Goal: Information Seeking & Learning: Learn about a topic

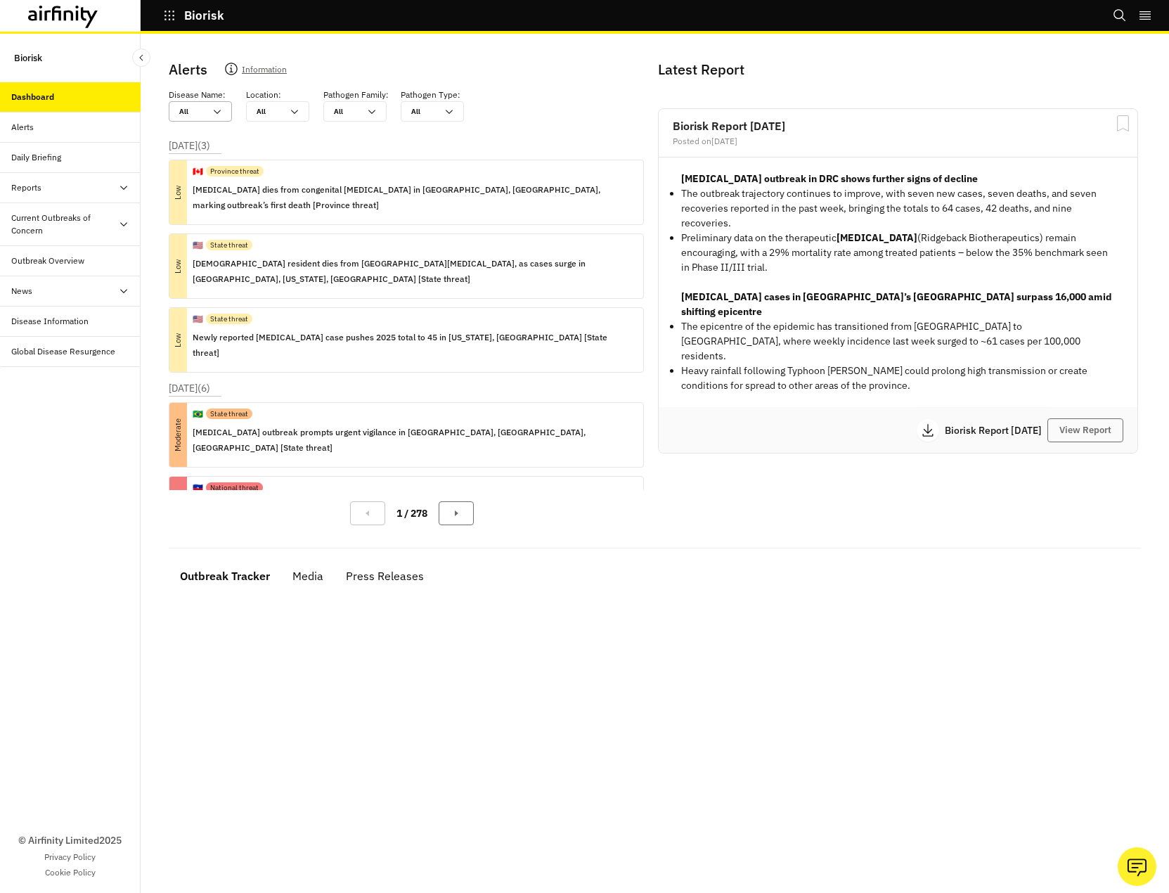
click at [209, 108] on div "All All" at bounding box center [190, 111] width 42 height 19
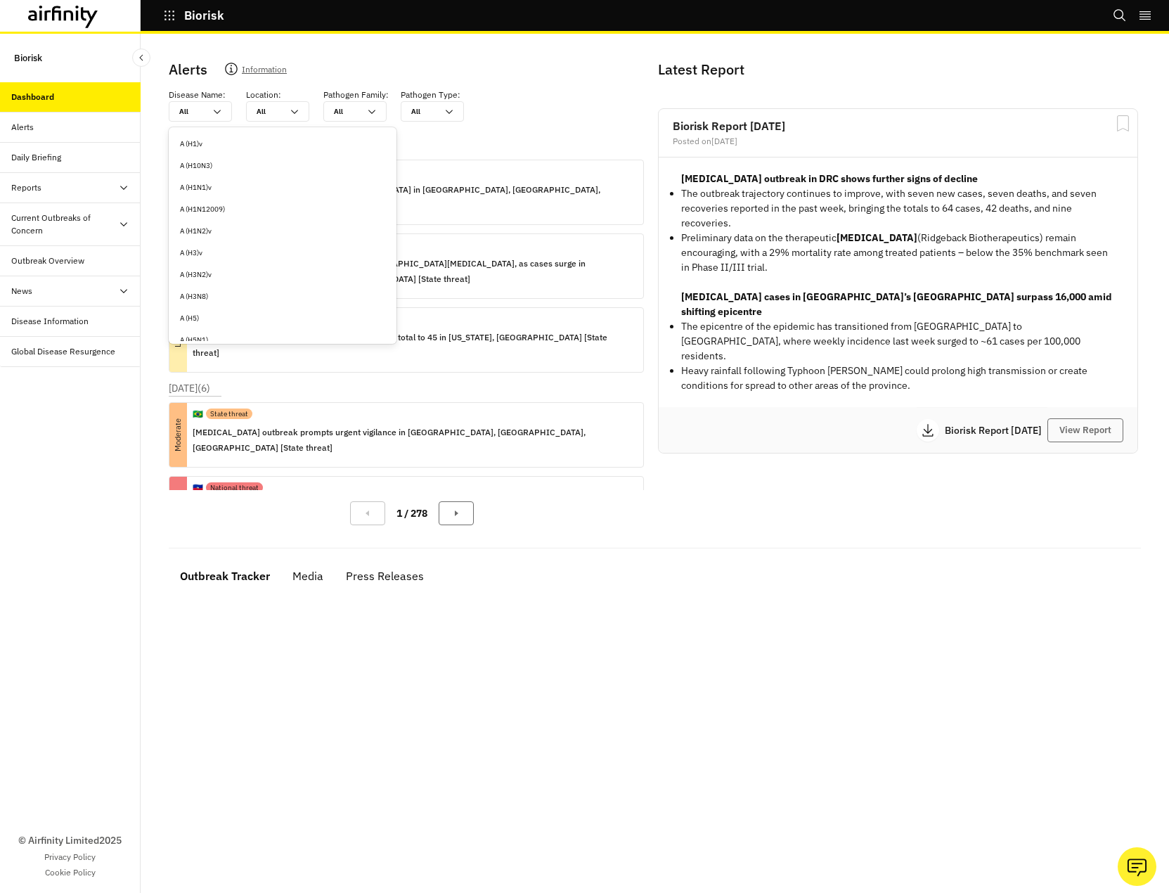
type input "m"
type input "me"
type input "mea"
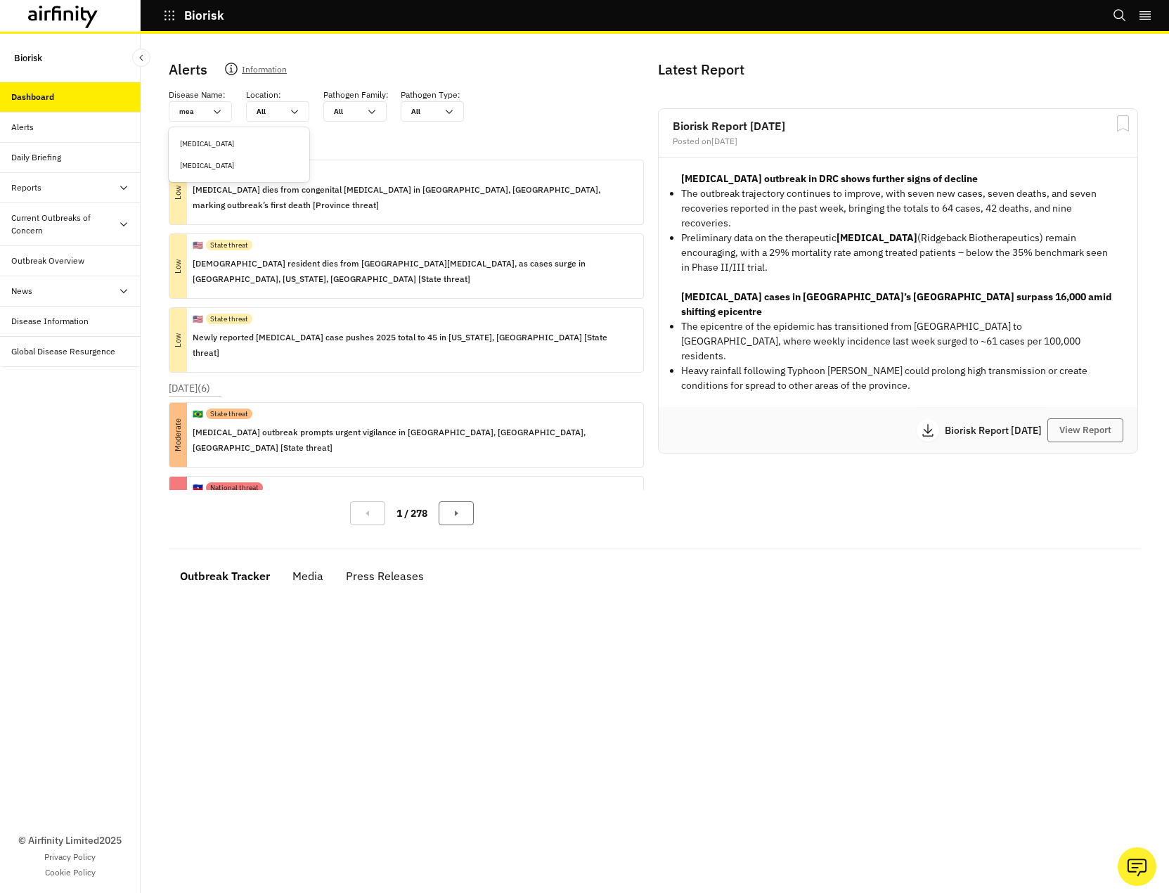
click at [208, 171] on div "[MEDICAL_DATA]" at bounding box center [239, 166] width 135 height 22
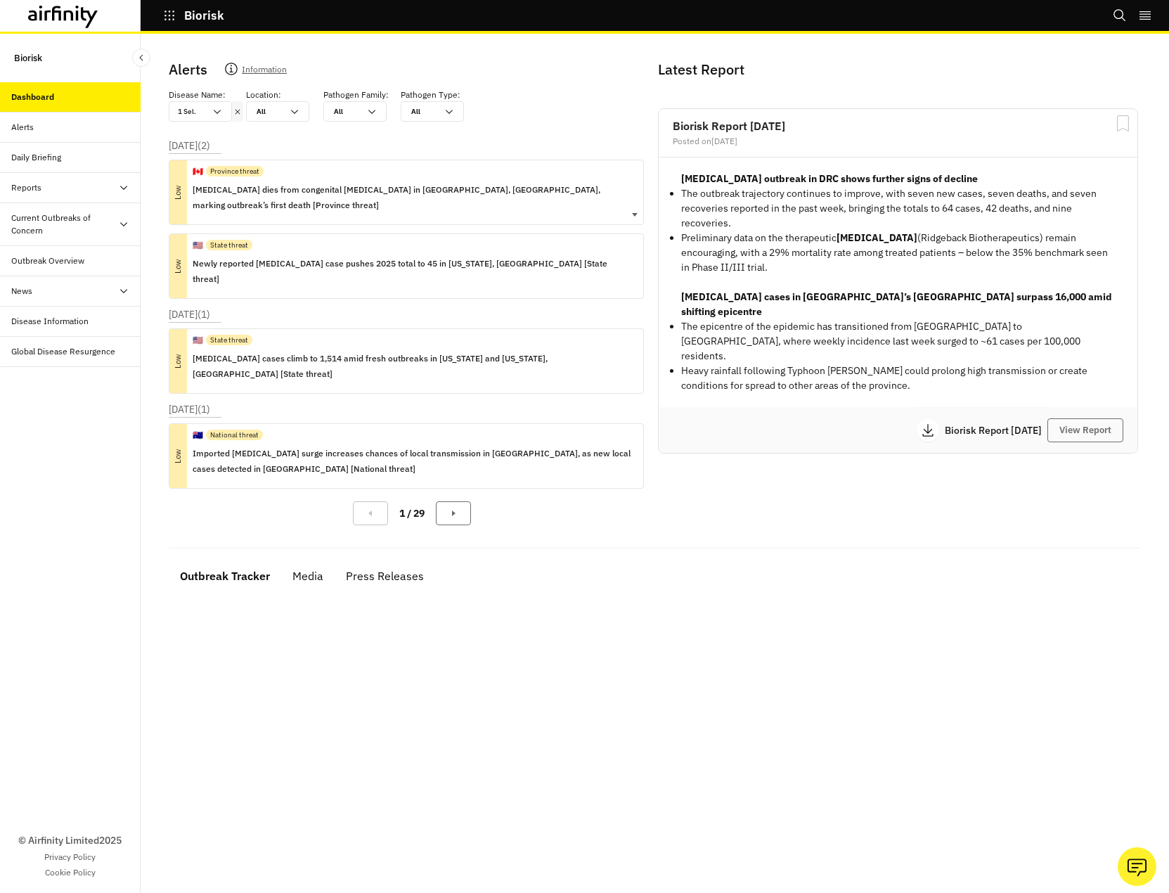
click at [504, 188] on p "[MEDICAL_DATA] dies from congenital [MEDICAL_DATA] in [GEOGRAPHIC_DATA], [GEOGR…" at bounding box center [412, 197] width 439 height 31
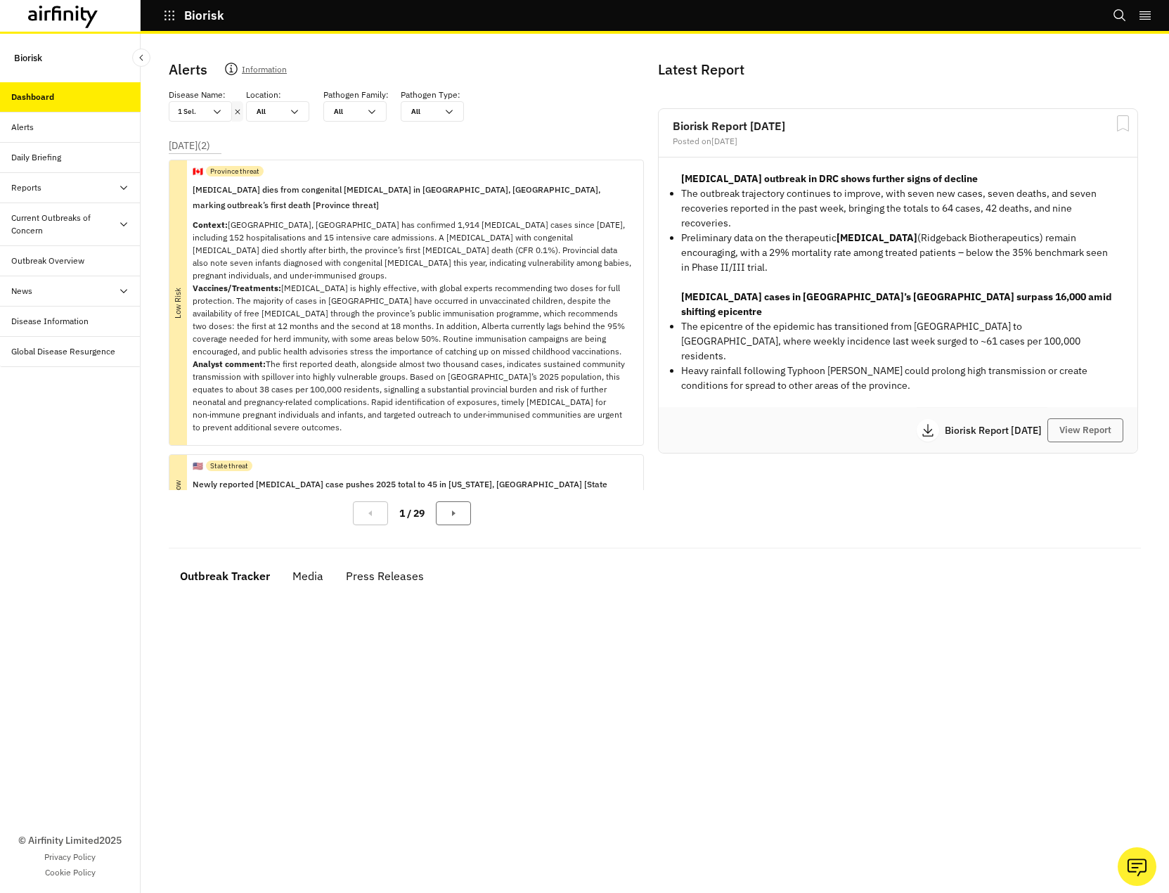
click at [32, 157] on div "Daily Briefing" at bounding box center [36, 157] width 50 height 13
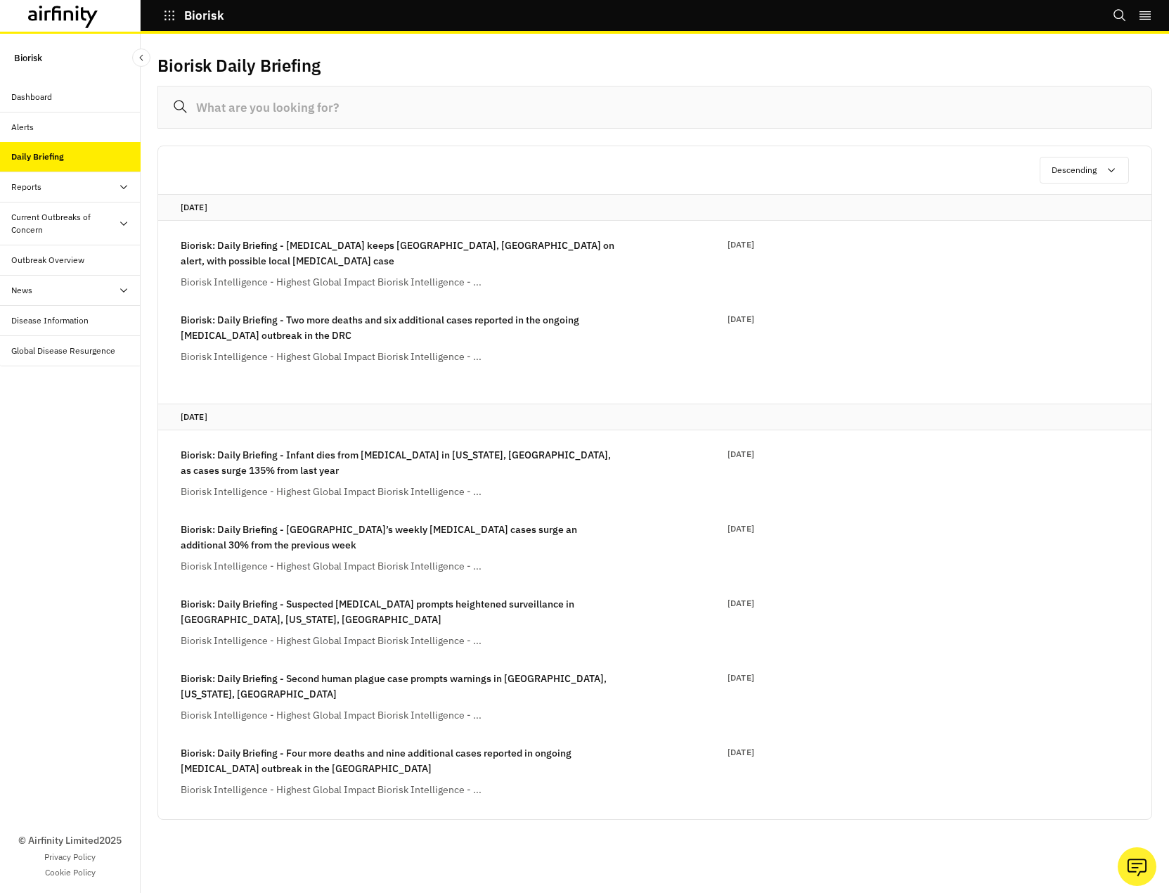
click at [62, 186] on div "Reports" at bounding box center [75, 187] width 129 height 13
click at [44, 219] on div "Reports" at bounding box center [37, 217] width 30 height 13
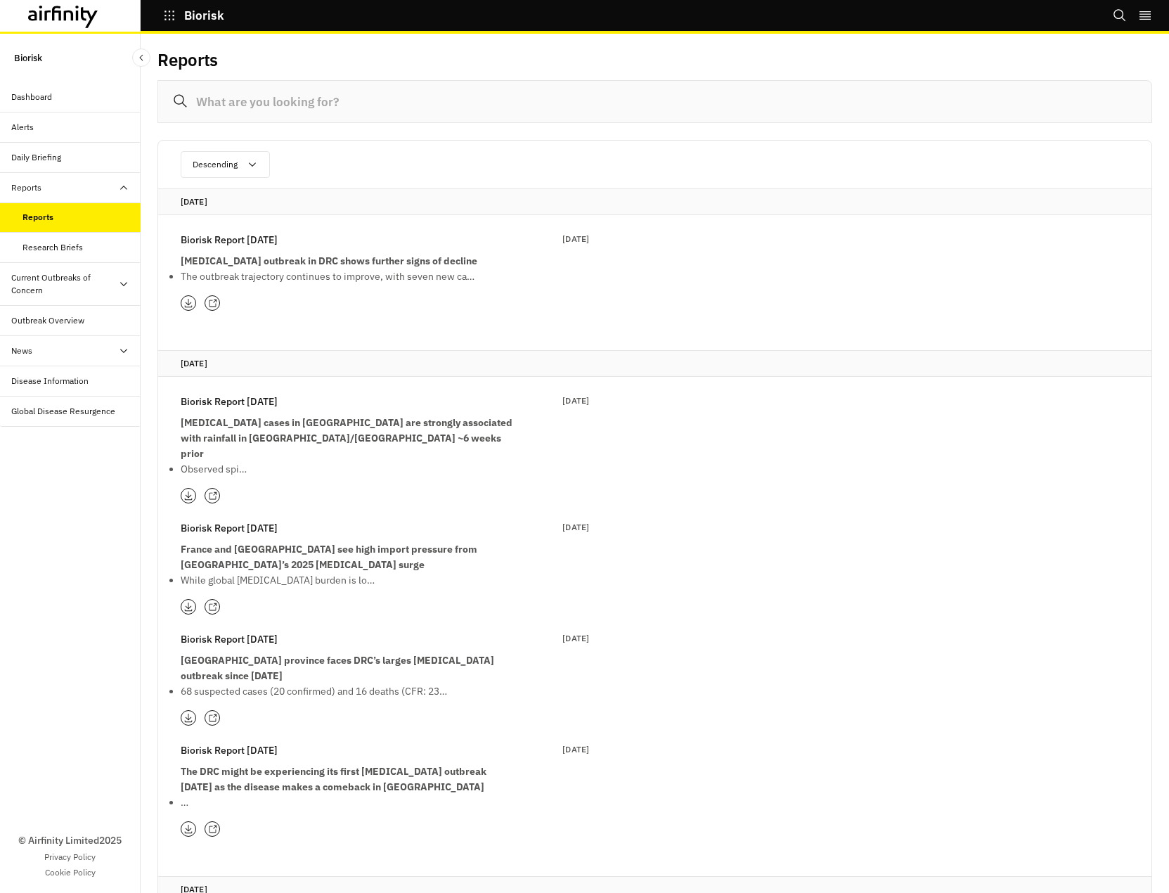
click at [76, 250] on div "Research Briefs" at bounding box center [52, 247] width 60 height 13
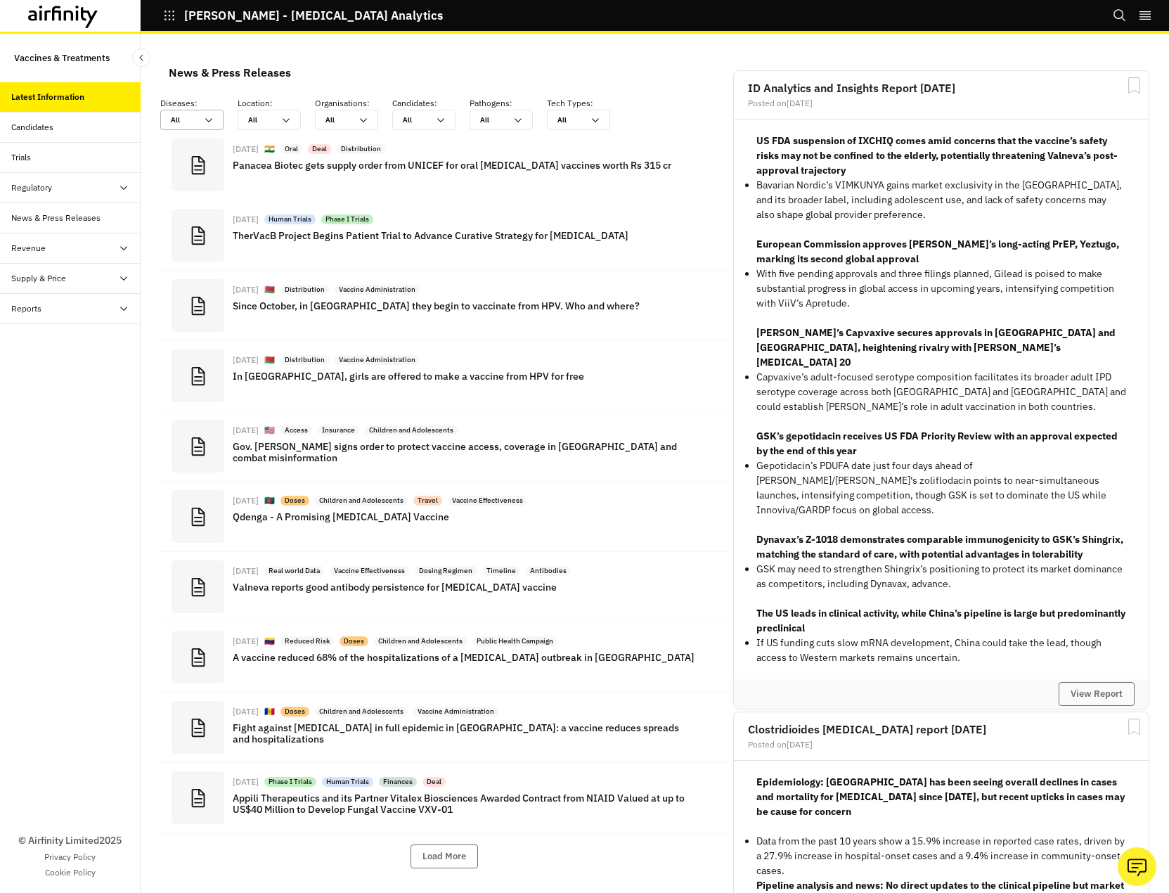
click at [202, 115] on div "All All" at bounding box center [182, 119] width 42 height 19
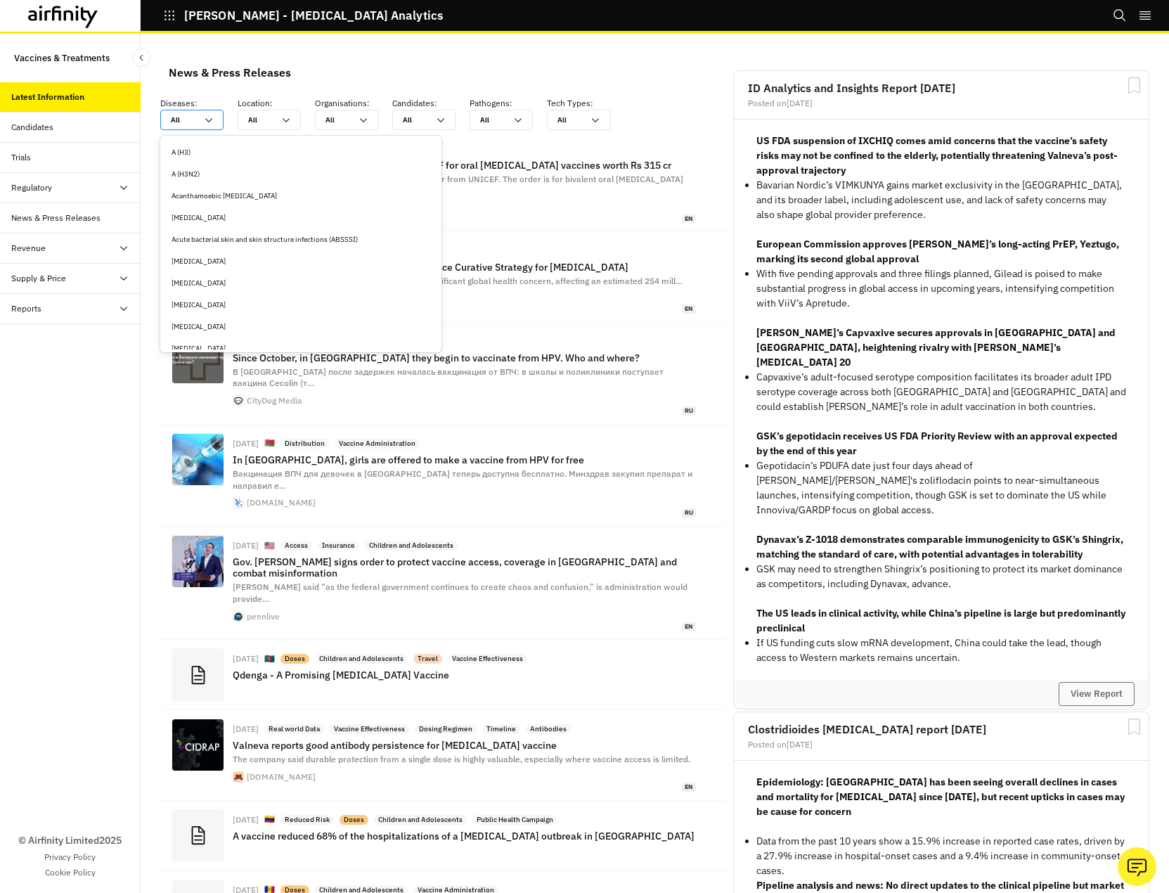
scroll to position [1061, 411]
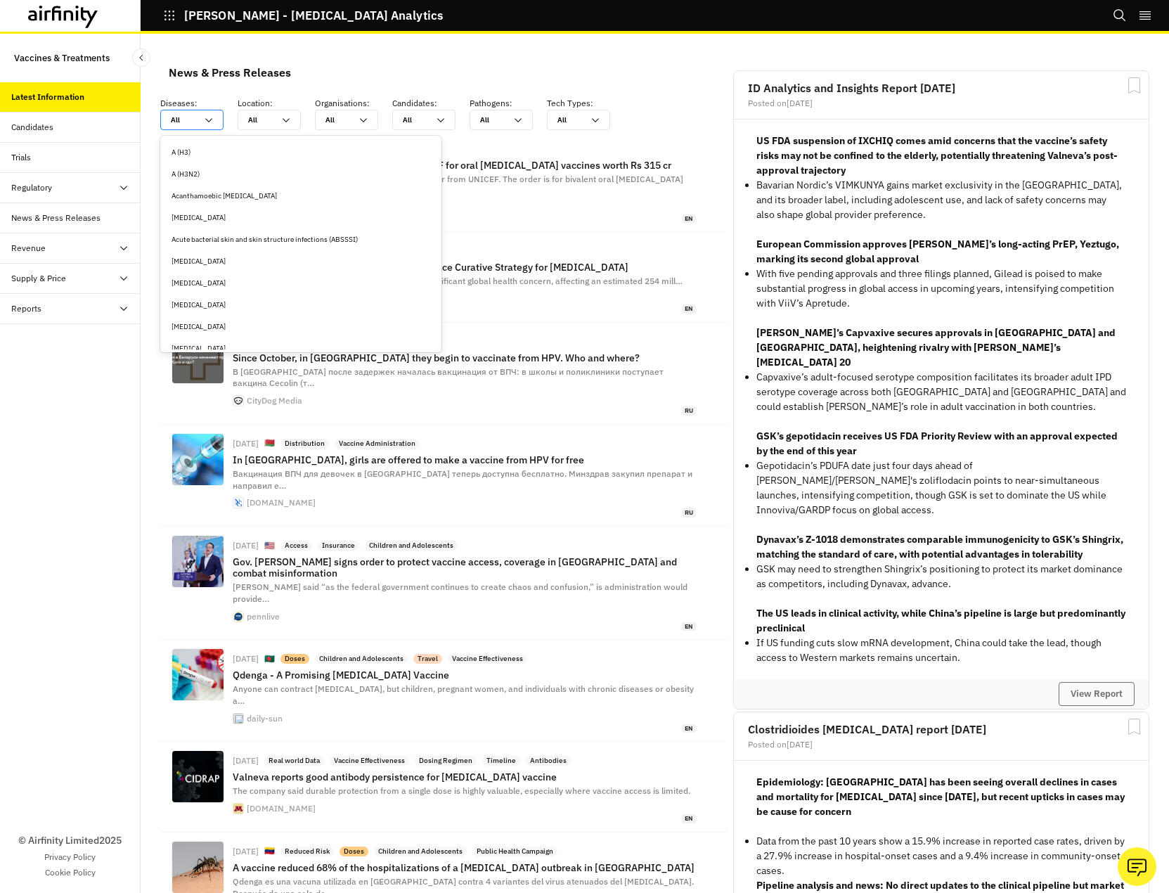
type input "m"
type input "me"
type input "mea"
type input "meas"
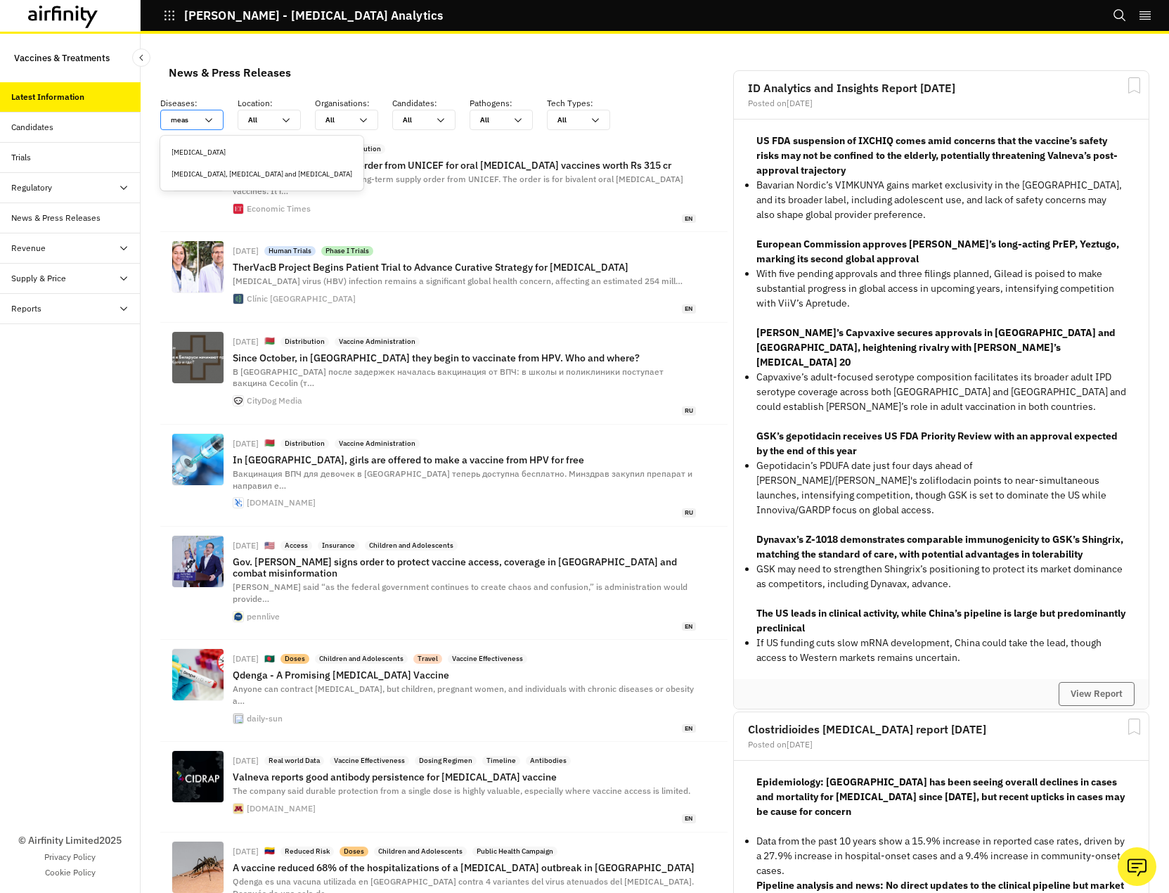
type input "measl"
type input "measle"
type input "[MEDICAL_DATA]"
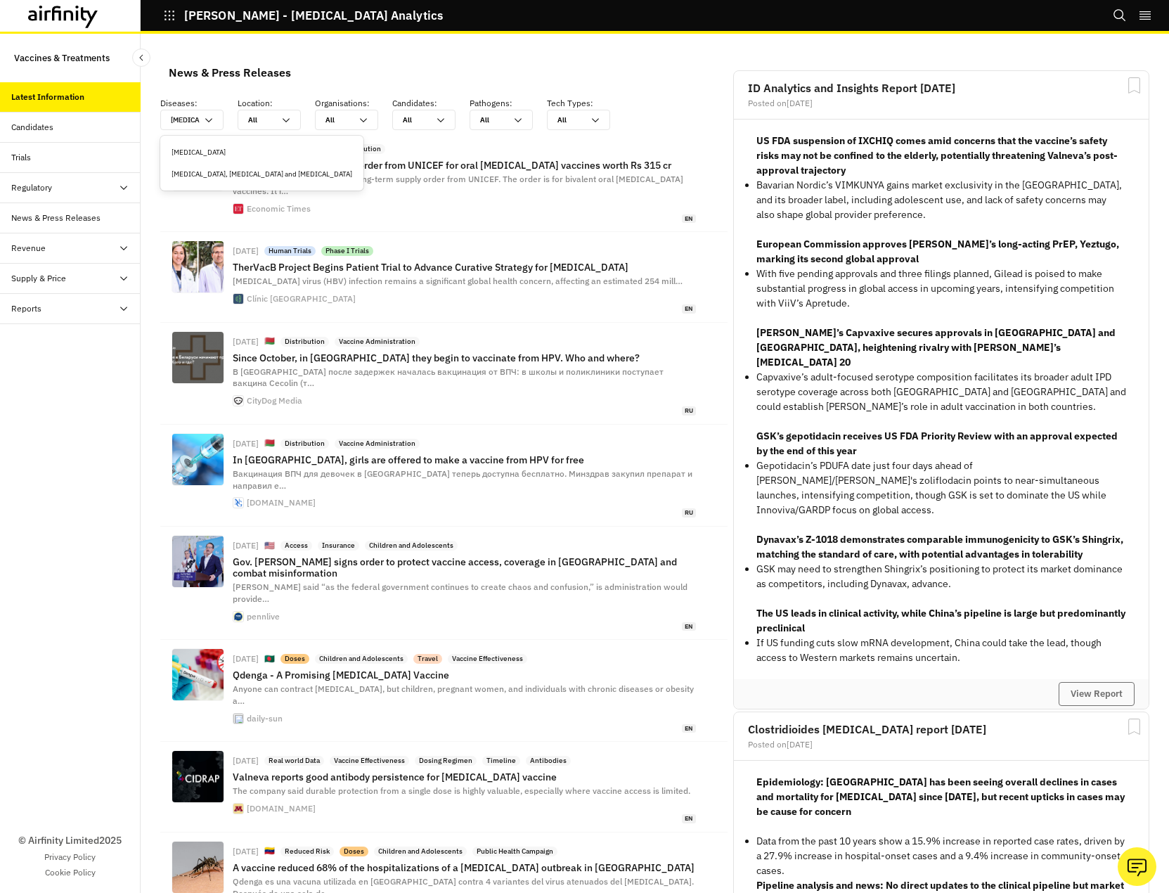
click at [182, 150] on div "[MEDICAL_DATA]" at bounding box center [262, 152] width 181 height 11
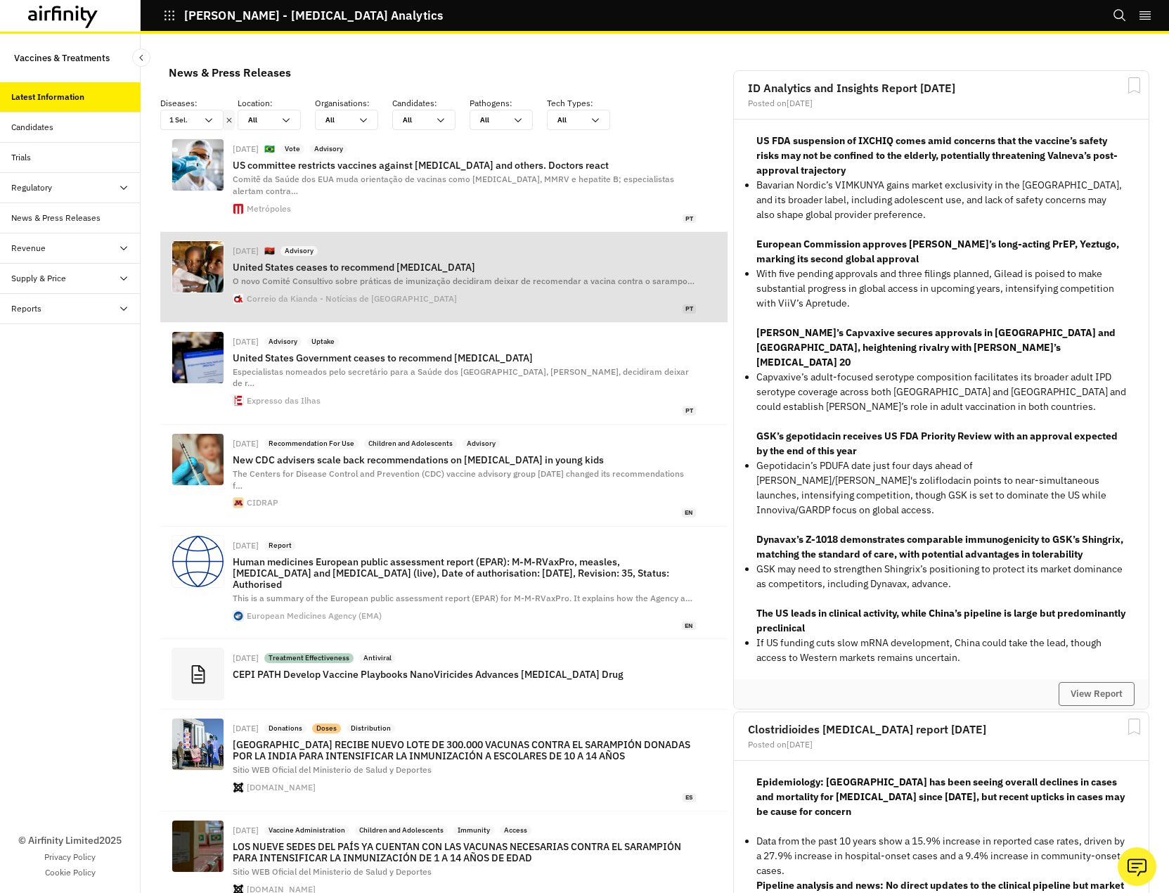
scroll to position [1080, 411]
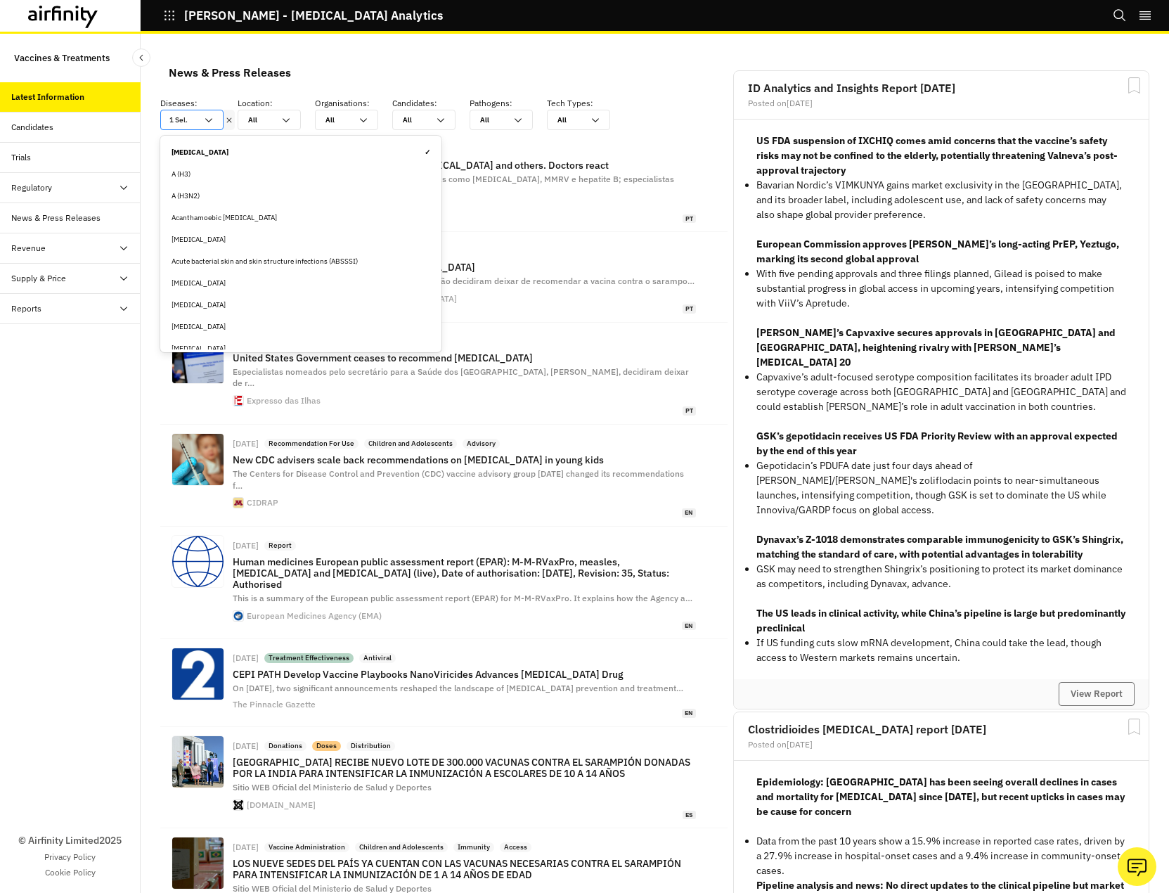
click at [211, 120] on icon at bounding box center [208, 120] width 7 height 4
click at [200, 148] on div "[MEDICAL_DATA] ✓" at bounding box center [301, 152] width 259 height 11
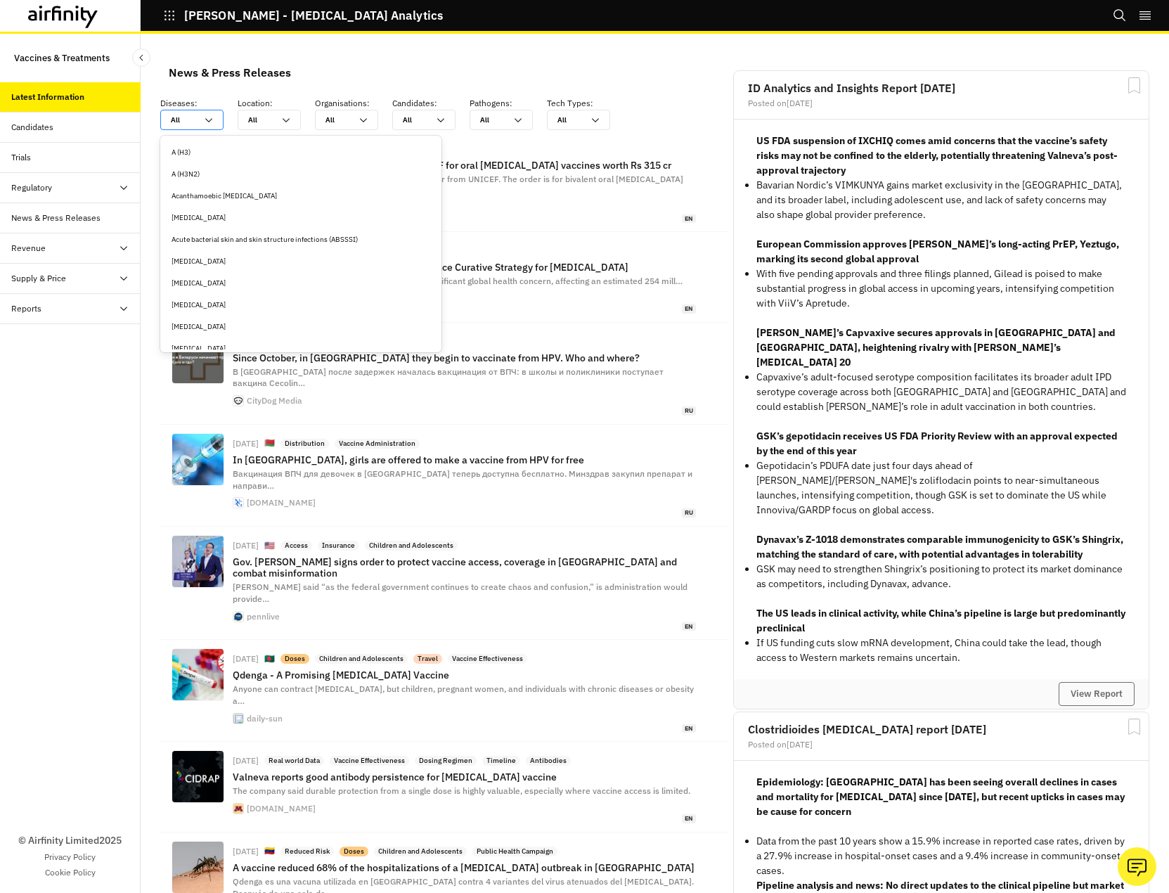
click at [209, 120] on icon at bounding box center [208, 120] width 11 height 11
type input "m"
type input "me"
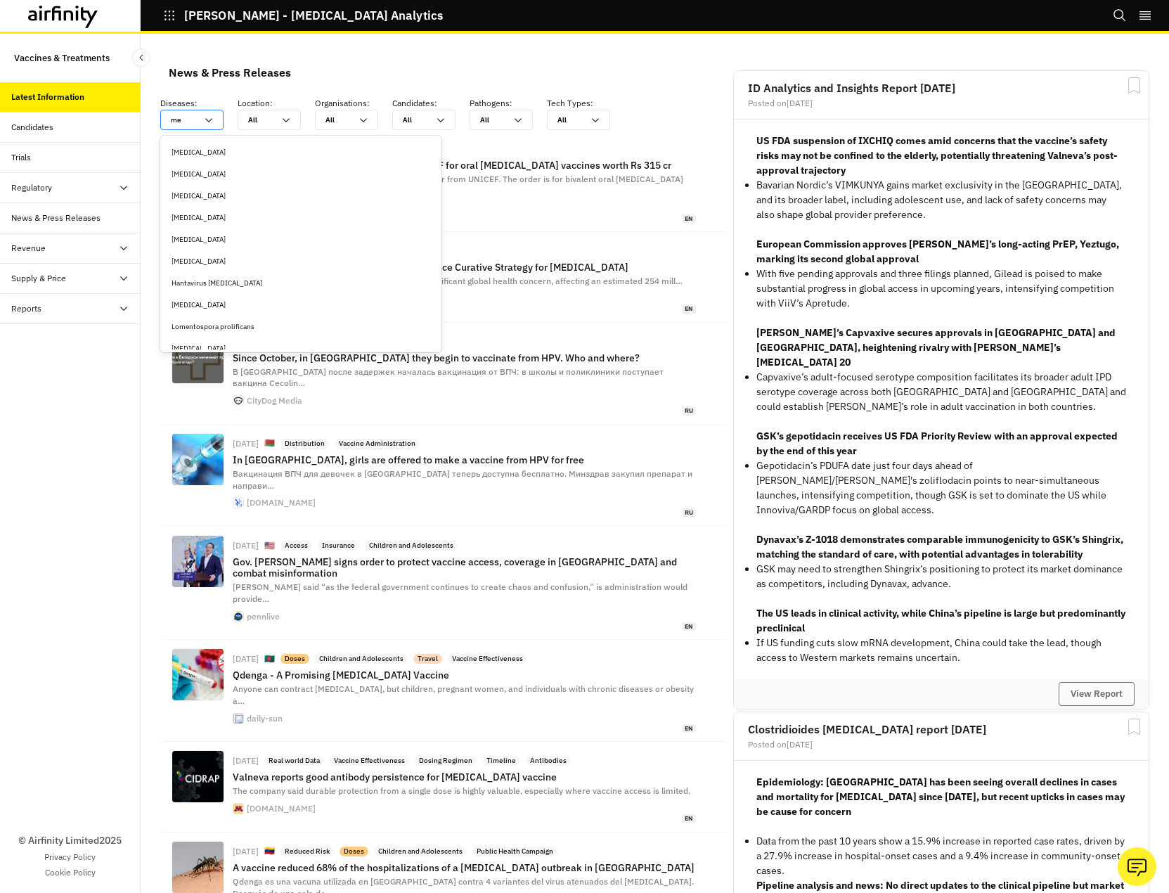
type input "mea"
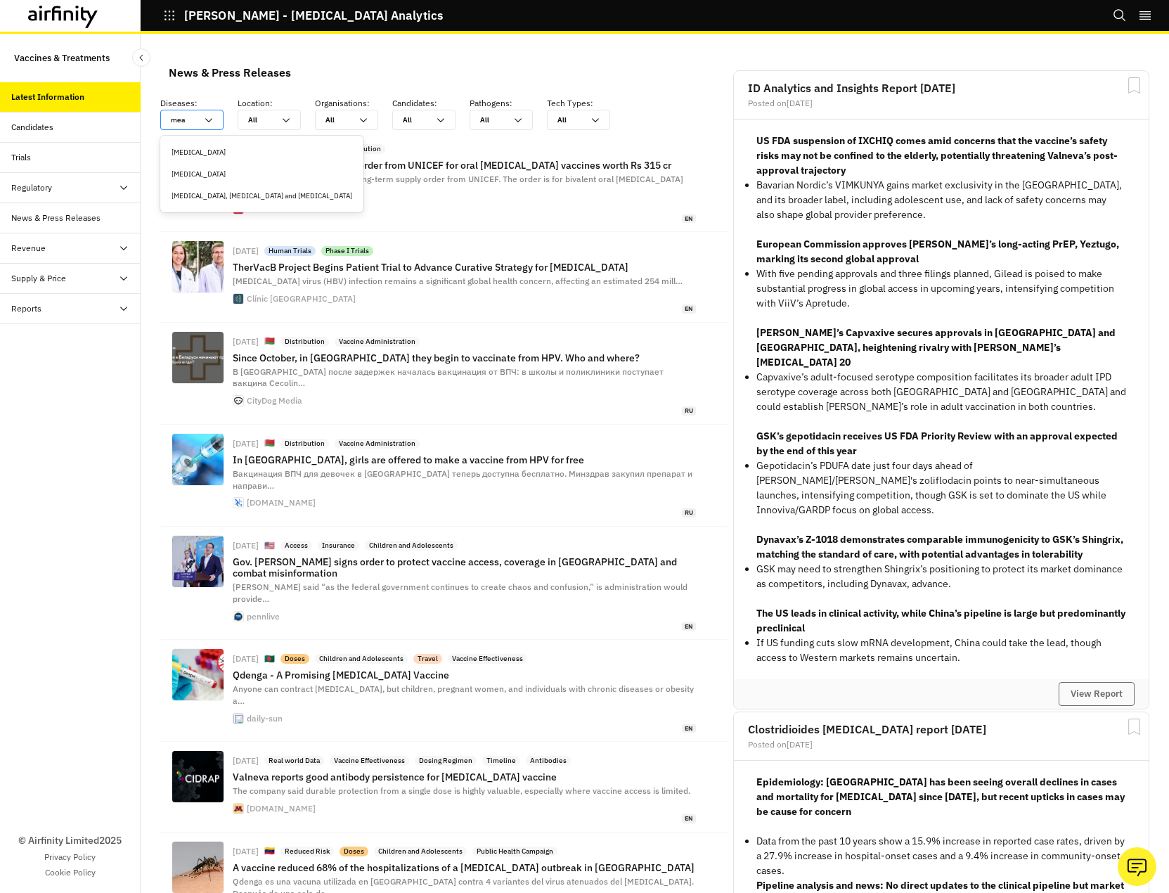
type input "meas"
type input "measl"
type input "measle"
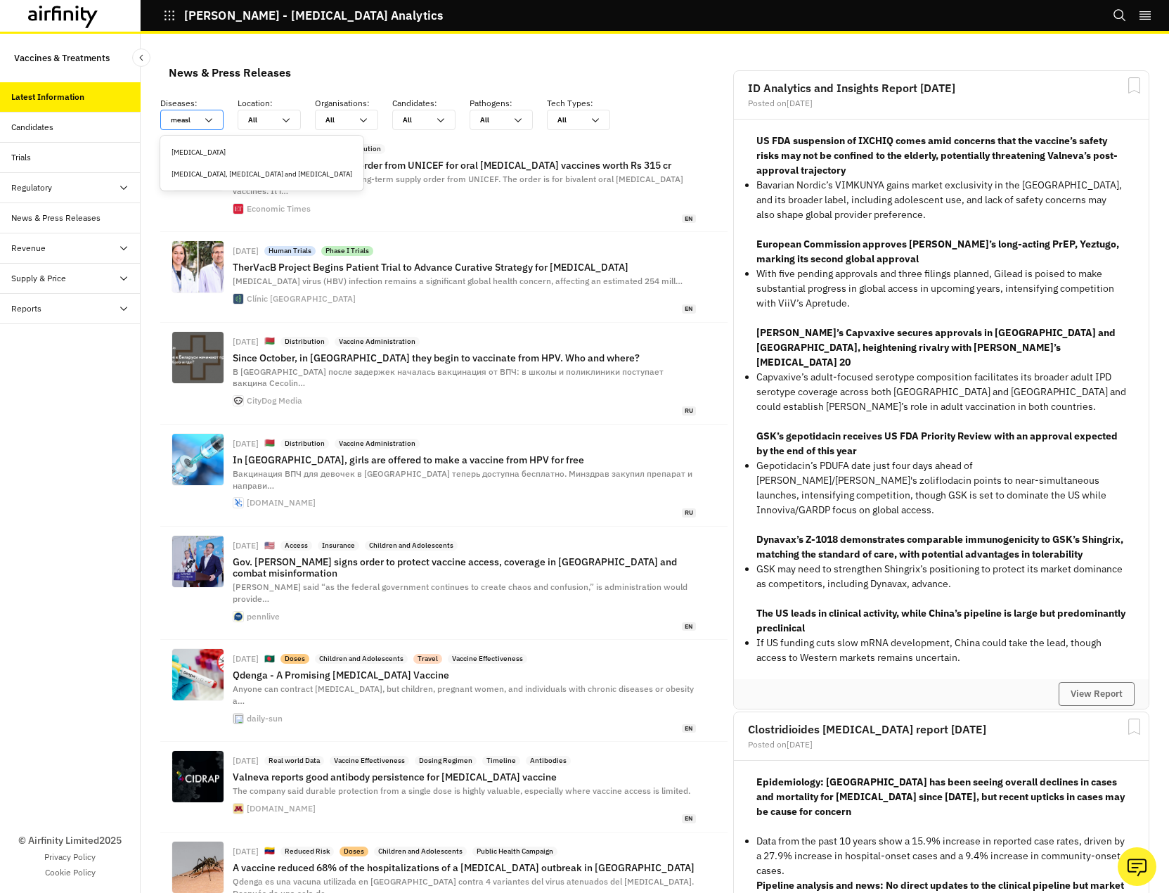
type input "measle"
type input "[MEDICAL_DATA]"
click at [200, 150] on div "[MEDICAL_DATA]" at bounding box center [262, 152] width 181 height 11
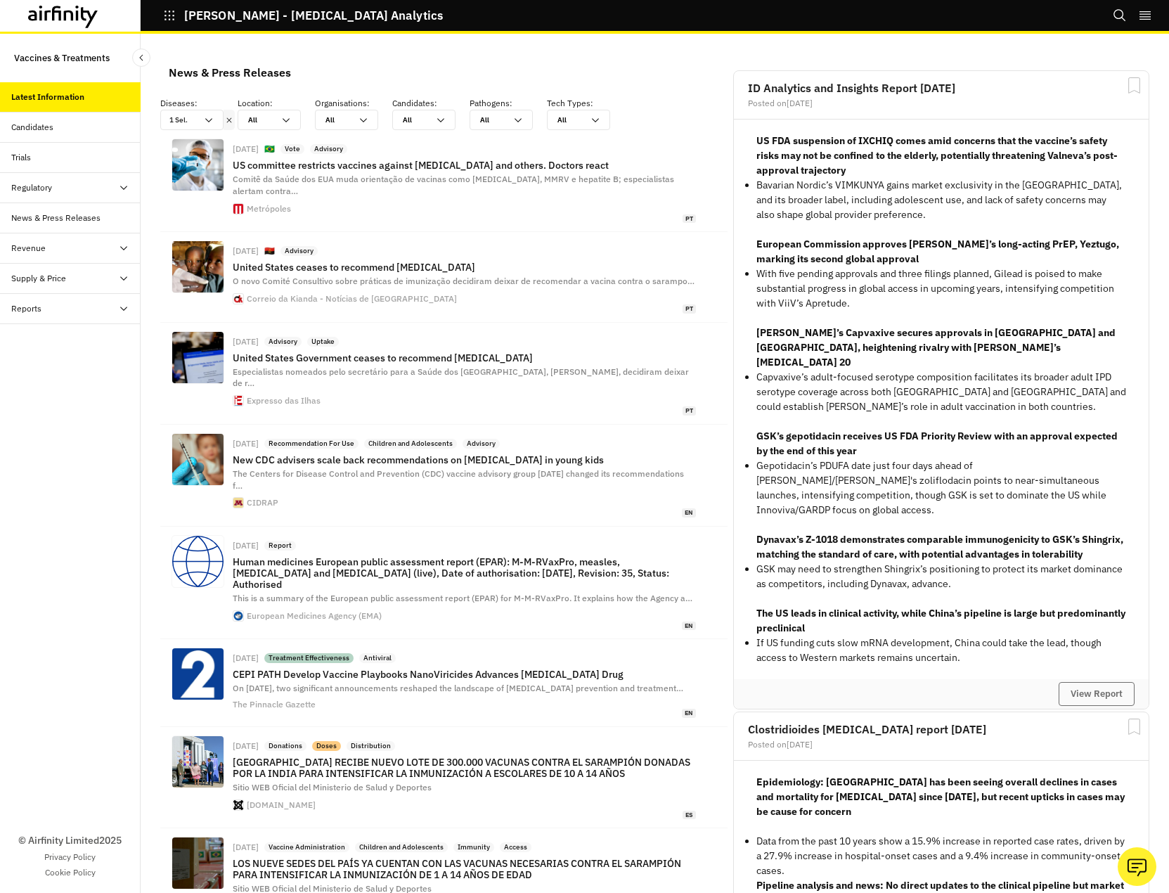
click at [171, 16] on icon "button" at bounding box center [169, 15] width 13 height 13
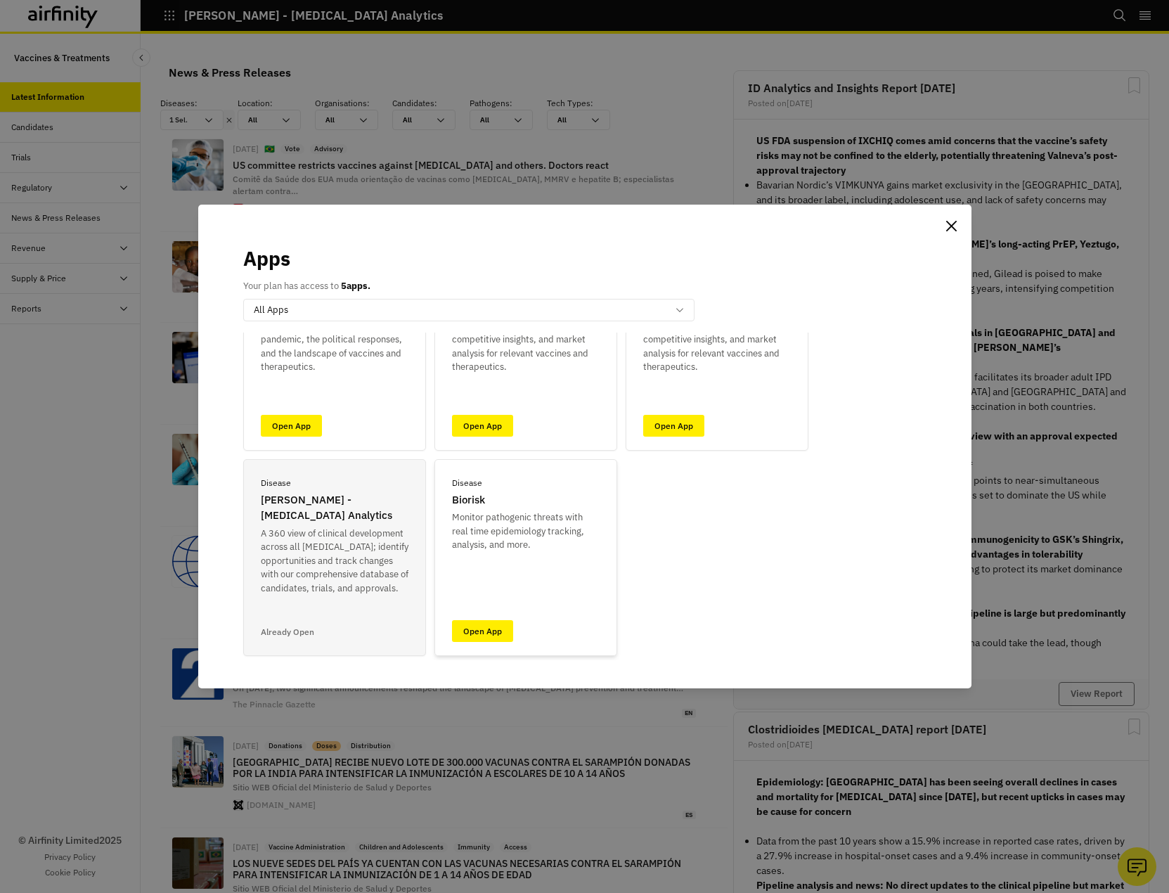
scroll to position [109, 0]
click at [498, 638] on link "Open App" at bounding box center [482, 630] width 61 height 22
